Goal: Task Accomplishment & Management: Manage account settings

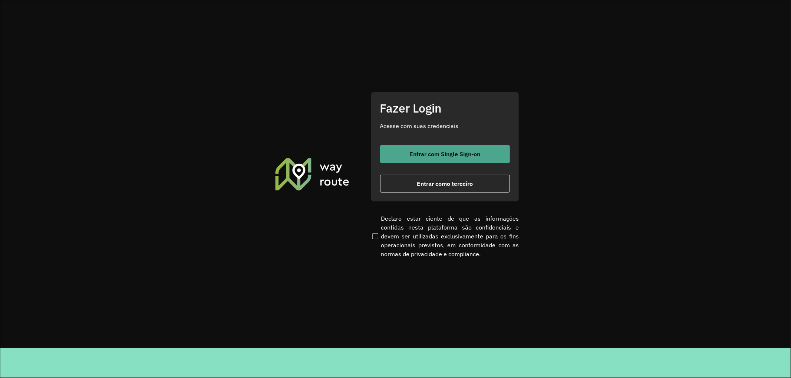
click at [488, 156] on button "Entrar com Single Sign-on" at bounding box center [445, 154] width 130 height 18
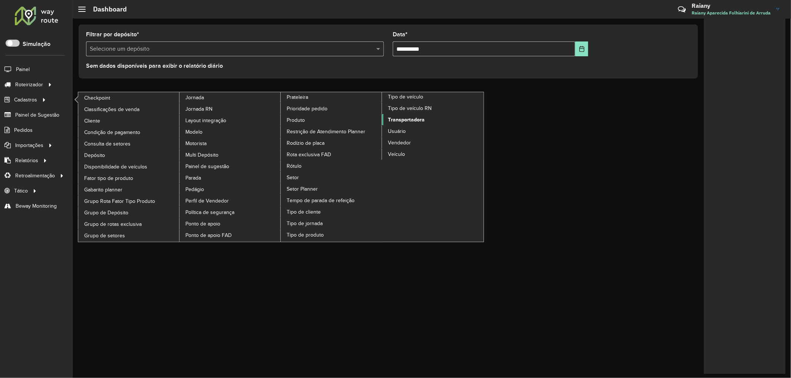
click at [407, 125] on link "Transportadora" at bounding box center [433, 119] width 102 height 11
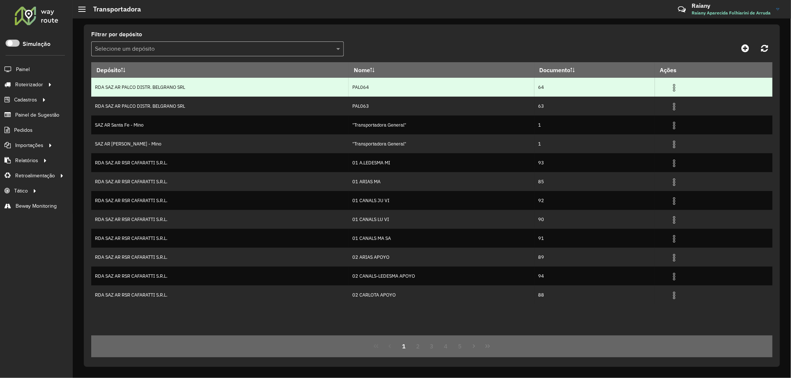
click at [677, 89] on img at bounding box center [673, 87] width 9 height 9
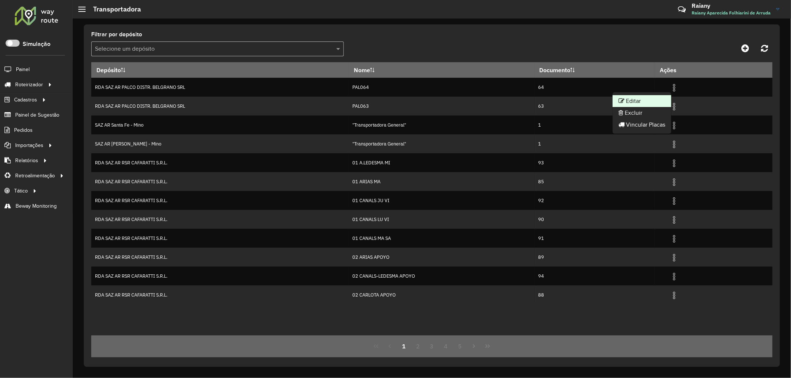
click at [657, 101] on li "Editar" at bounding box center [641, 101] width 59 height 12
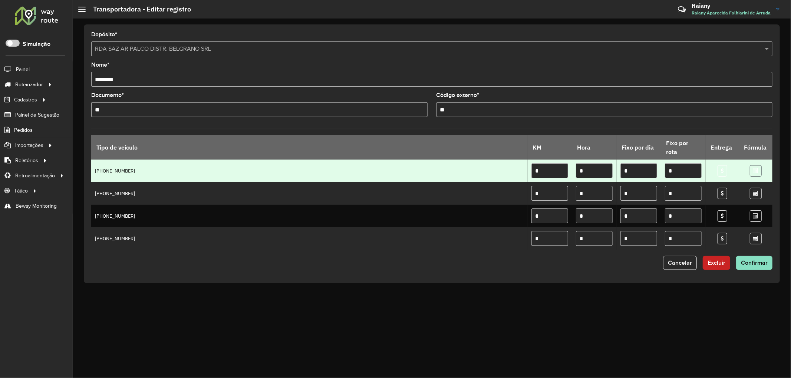
click at [757, 173] on icon at bounding box center [755, 170] width 5 height 5
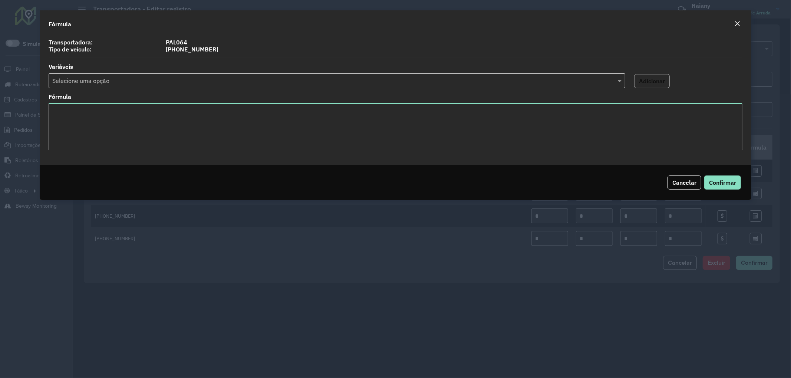
click at [738, 23] on em "Close" at bounding box center [737, 24] width 6 height 6
